Goal: Information Seeking & Learning: Learn about a topic

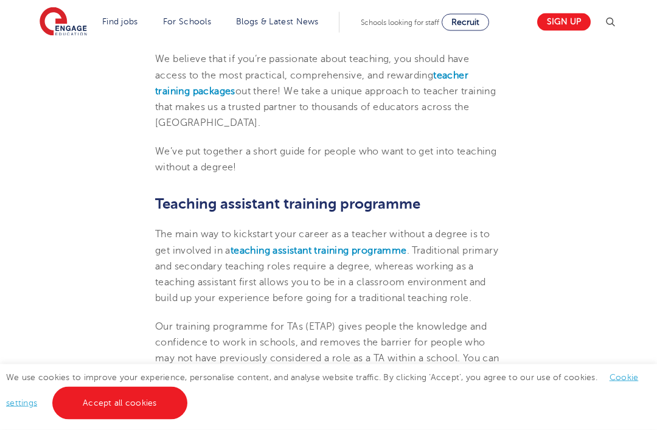
scroll to position [551, 0]
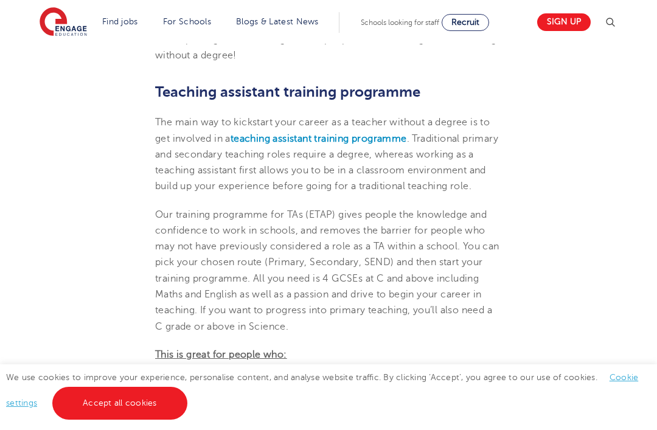
scroll to position [636, 0]
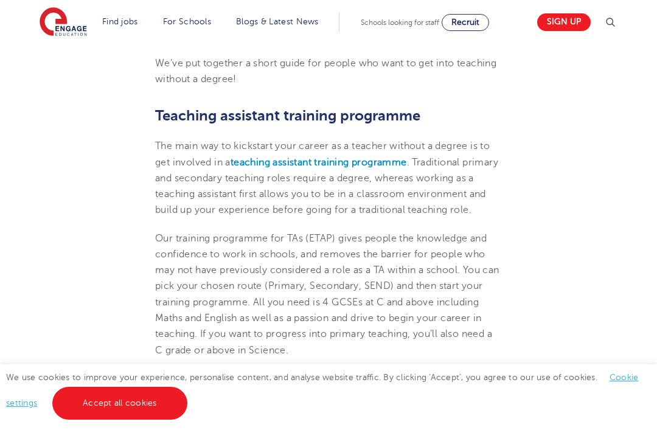
click at [339, 161] on b "teaching assistant training programme" at bounding box center [319, 162] width 176 height 11
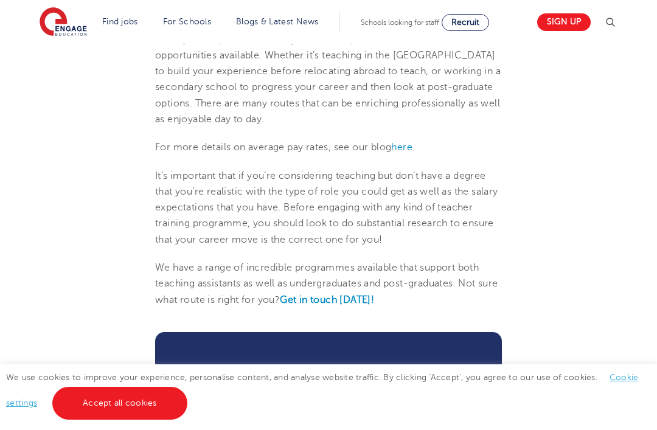
scroll to position [1660, 0]
click at [405, 153] on span "here" at bounding box center [401, 147] width 21 height 11
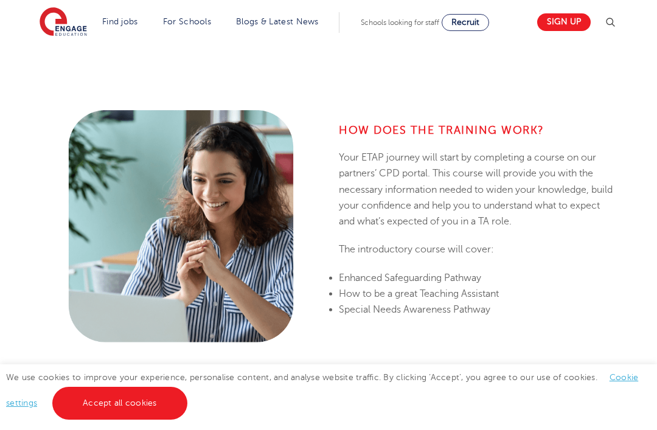
scroll to position [523, 0]
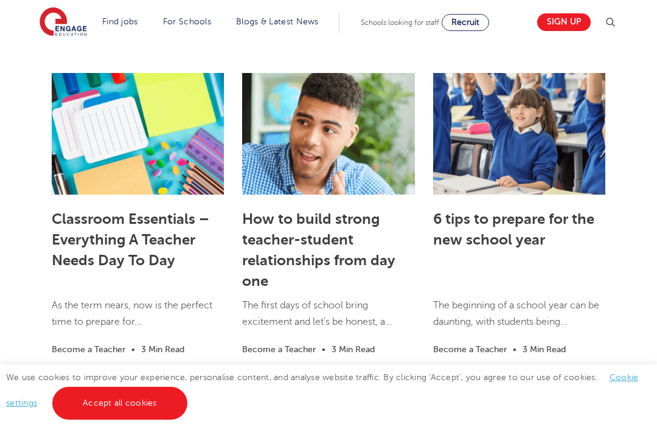
scroll to position [2895, 0]
